Goal: Task Accomplishment & Management: Use online tool/utility

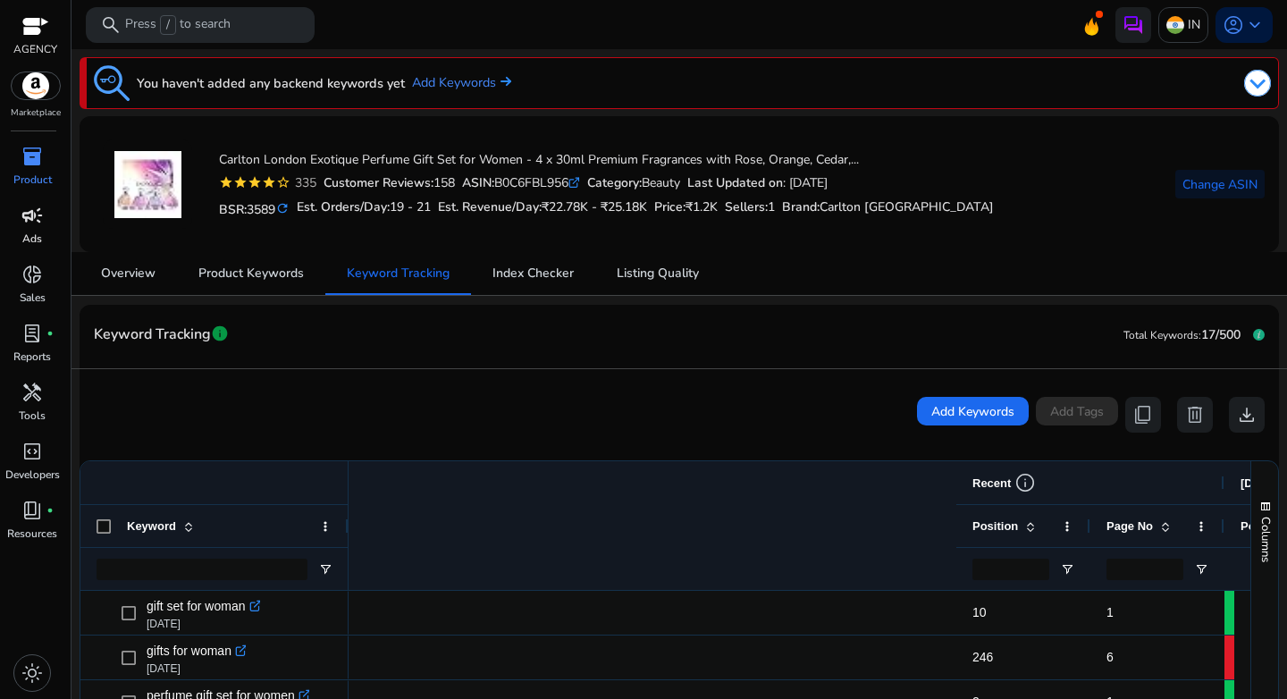
scroll to position [0, 837]
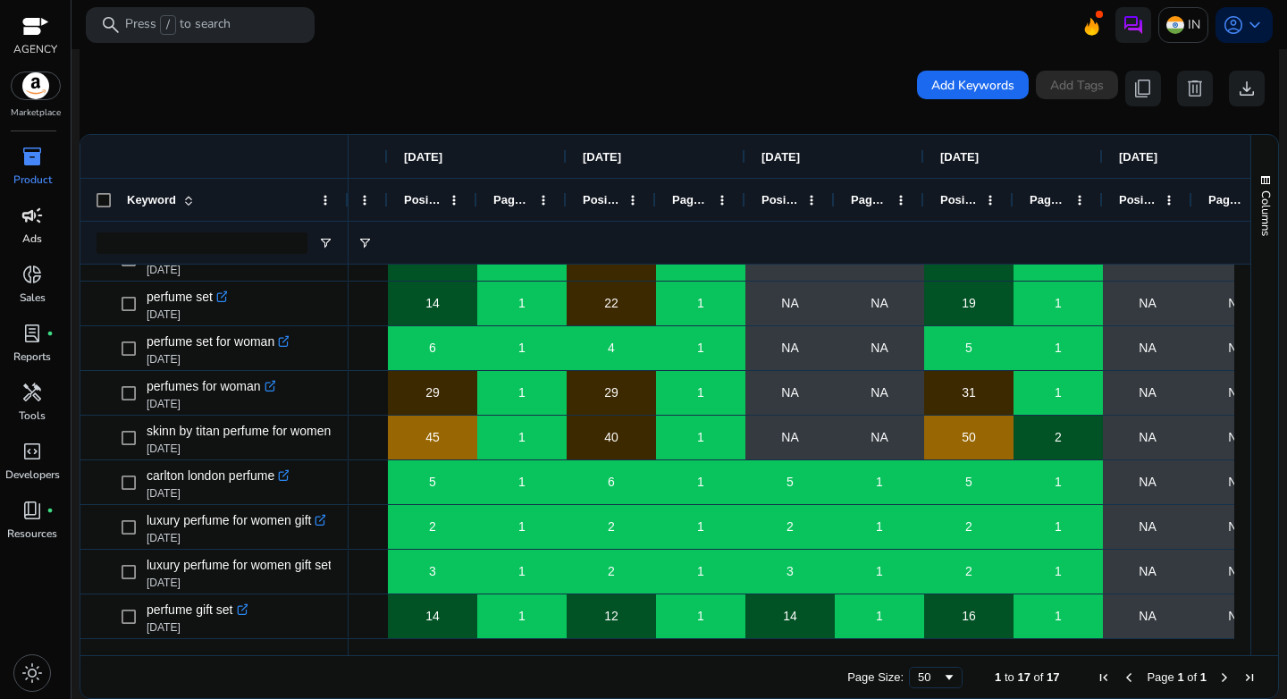
click at [26, 222] on span "campaign" at bounding box center [31, 215] width 21 height 21
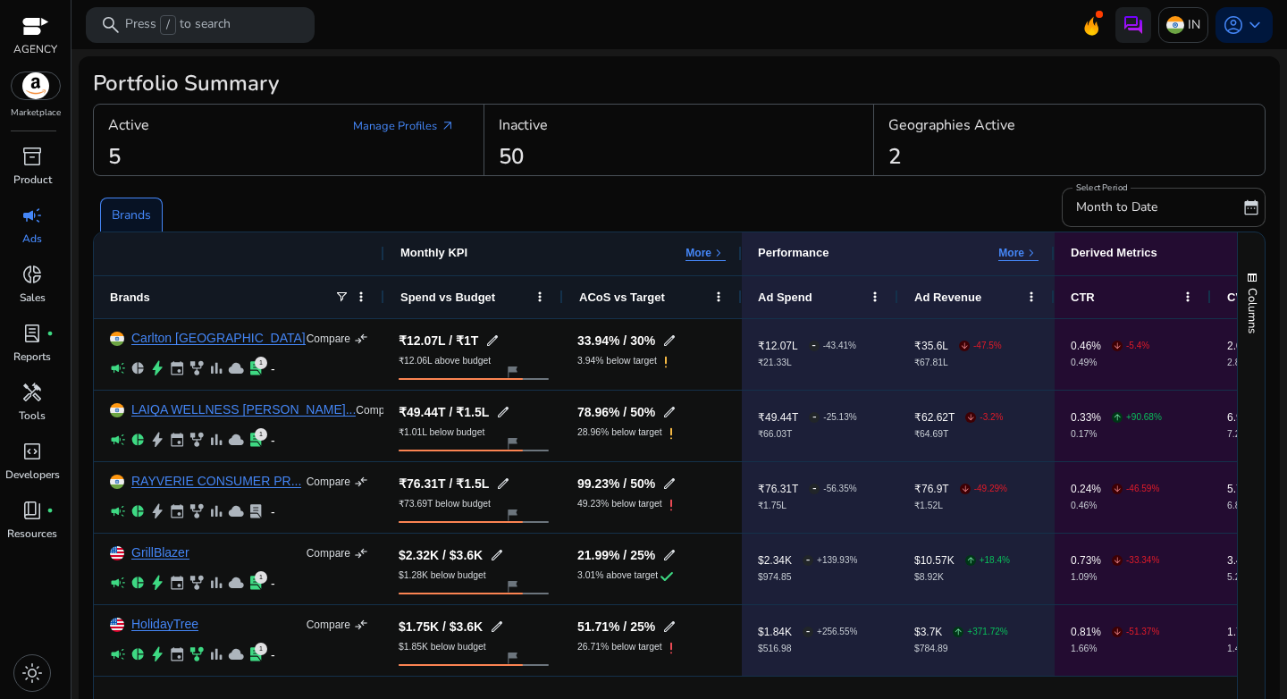
scroll to position [96, 0]
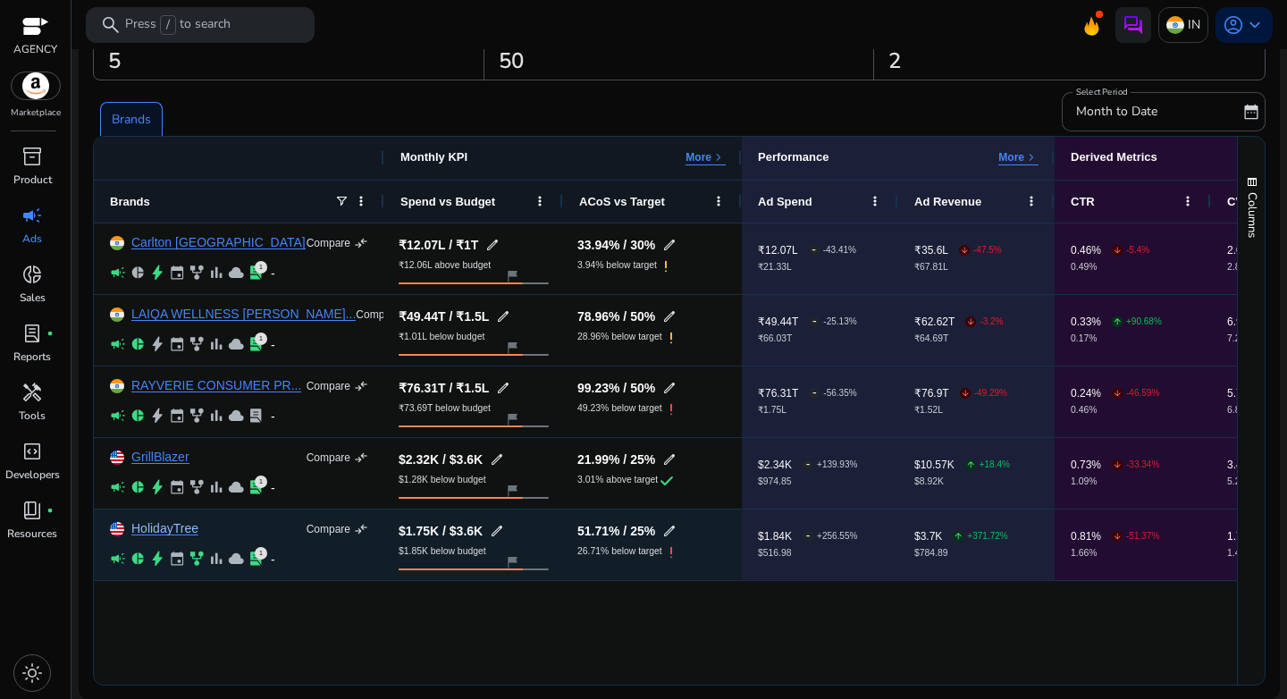
click at [183, 532] on link "HolidayTree" at bounding box center [164, 528] width 67 height 13
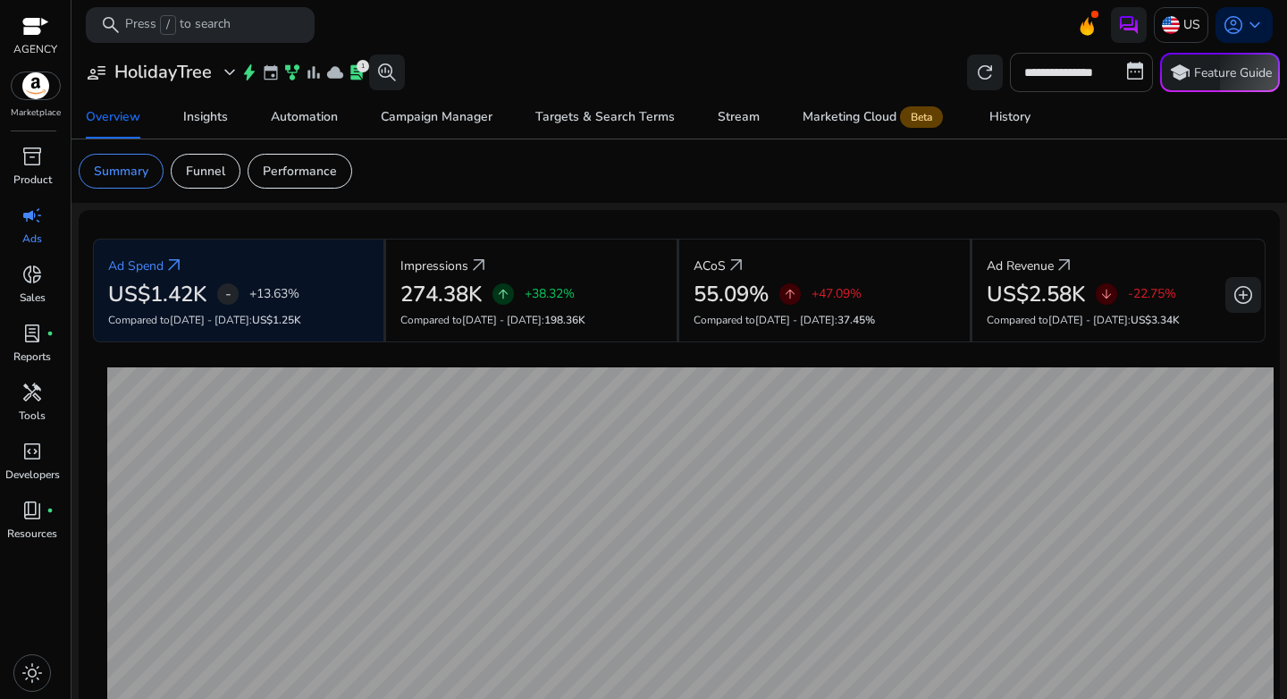
click at [1087, 72] on input "**********" at bounding box center [1081, 72] width 143 height 39
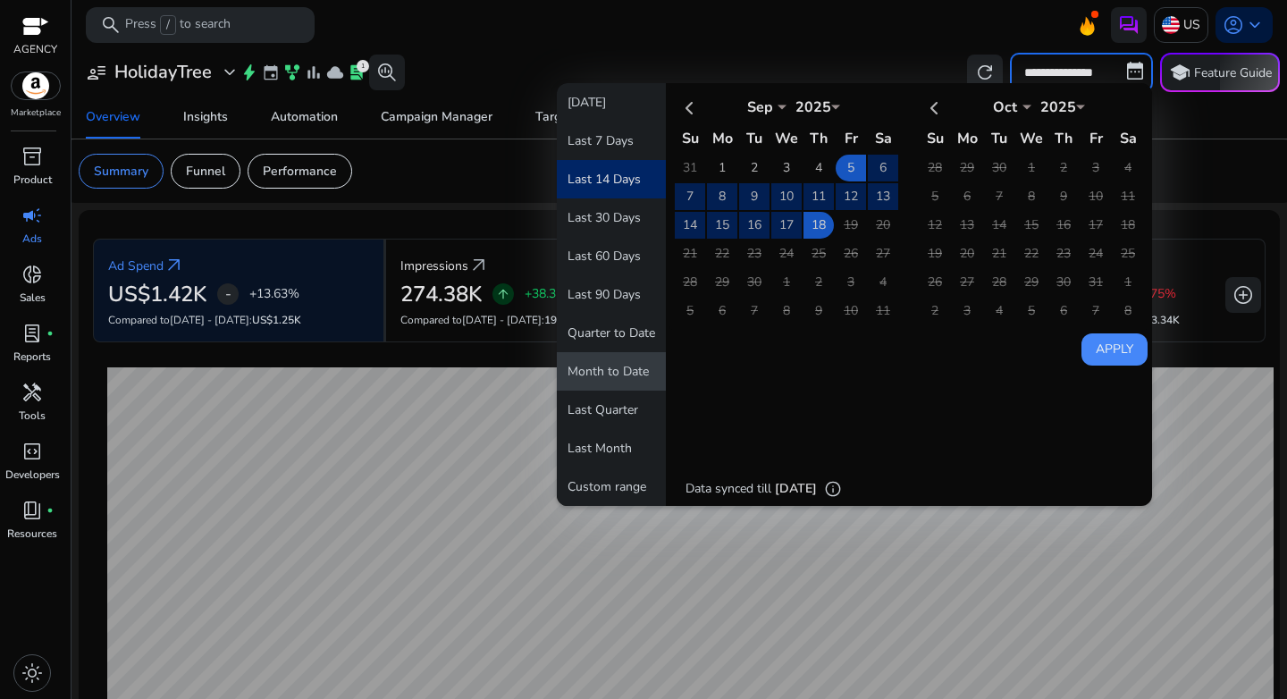
click at [612, 375] on button "Month to Date" at bounding box center [611, 371] width 109 height 38
